Goal: Find contact information: Find contact information

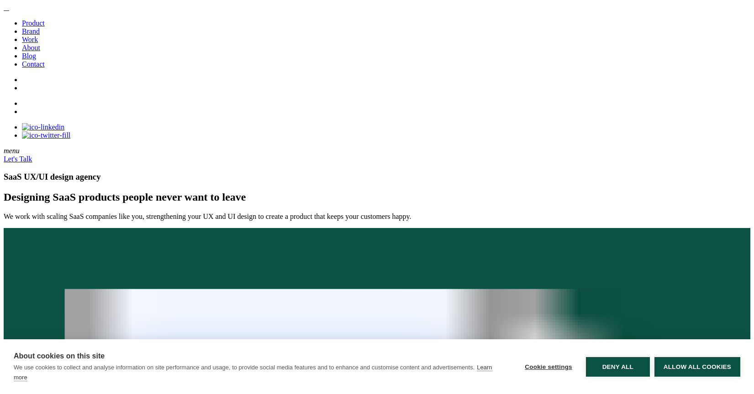
click at [28, 68] on link "Contact" at bounding box center [33, 64] width 23 height 8
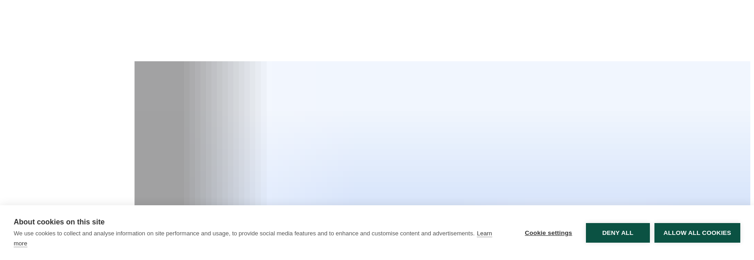
scroll to position [181, 0]
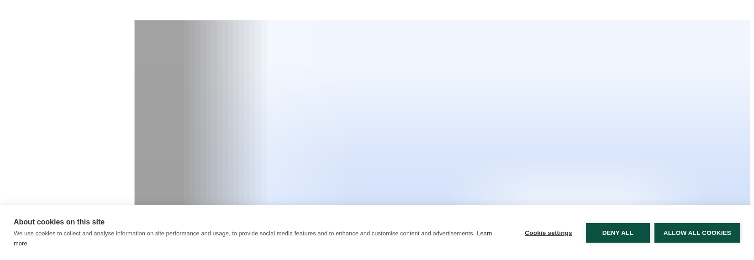
scroll to position [212, 0]
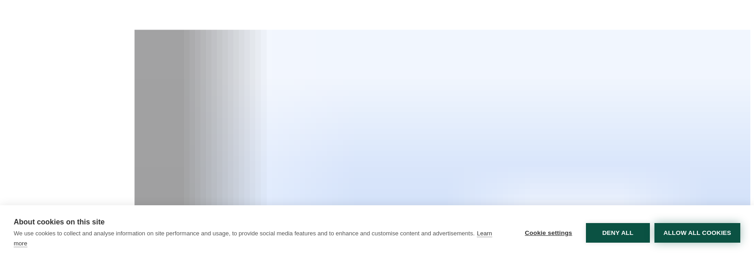
click at [671, 237] on button "Allow all cookies" at bounding box center [697, 233] width 86 height 20
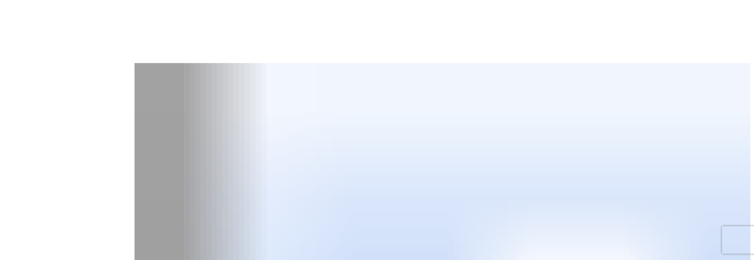
scroll to position [173, 0]
